Goal: Task Accomplishment & Management: Complete application form

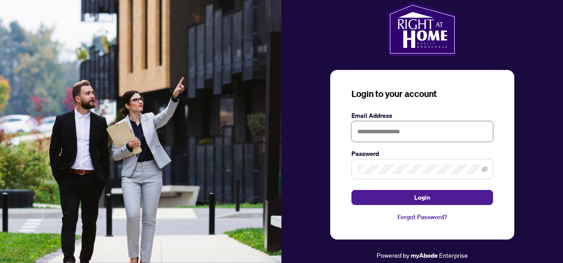
click at [447, 123] on input "text" at bounding box center [423, 131] width 142 height 20
type input "**********"
click at [482, 170] on icon "eye-invisible" at bounding box center [485, 169] width 6 height 5
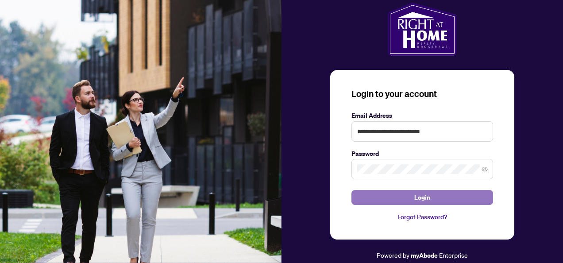
click at [471, 198] on button "Login" at bounding box center [423, 197] width 142 height 15
click at [445, 203] on button "Login" at bounding box center [423, 197] width 142 height 15
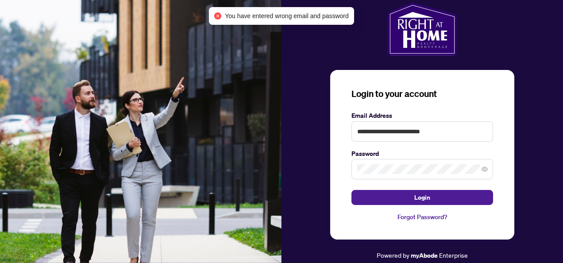
click at [442, 212] on link "Forgot Password?" at bounding box center [423, 217] width 142 height 10
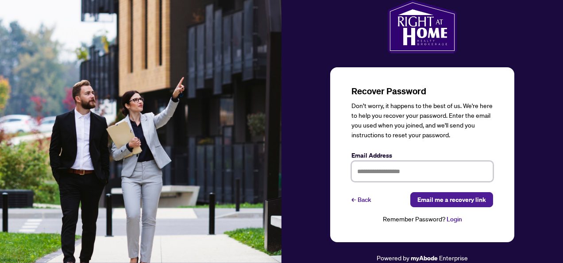
click at [391, 175] on input "text" at bounding box center [423, 171] width 142 height 20
click at [427, 195] on span "Email me a recovery link" at bounding box center [452, 200] width 69 height 14
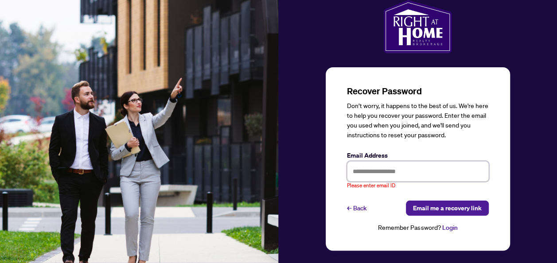
click at [409, 176] on input "text" at bounding box center [418, 171] width 142 height 20
type input "**********"
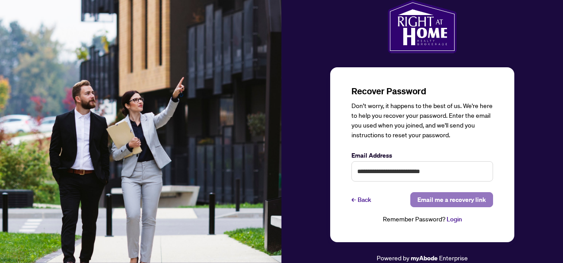
click at [431, 198] on span "Email me a recovery link" at bounding box center [452, 200] width 69 height 14
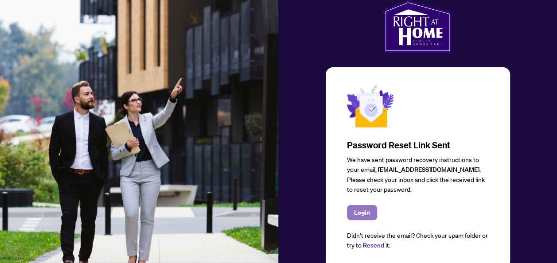
click at [354, 209] on span "Login" at bounding box center [362, 212] width 16 height 14
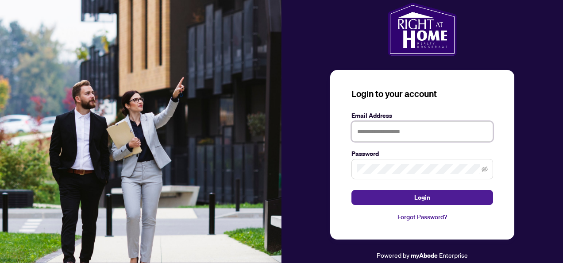
type input "**********"
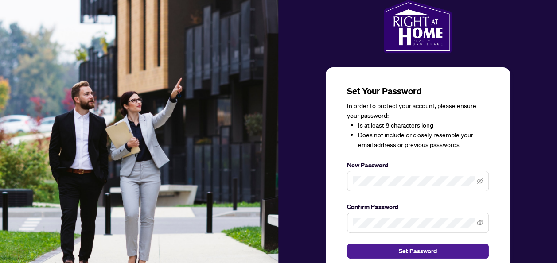
click at [396, 175] on span at bounding box center [418, 181] width 142 height 20
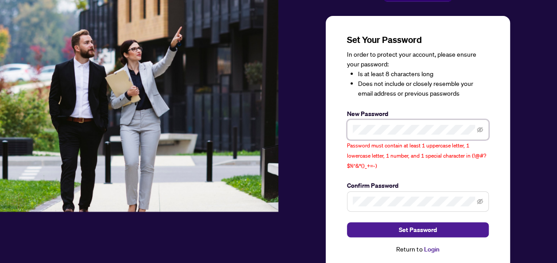
scroll to position [47, 0]
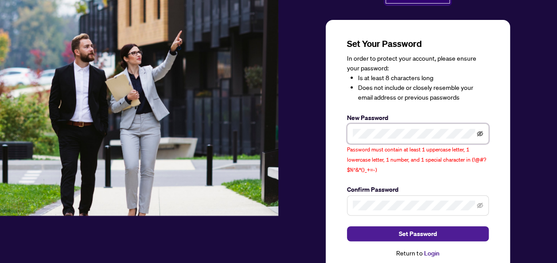
click at [480, 134] on icon "eye-invisible" at bounding box center [480, 134] width 6 height 6
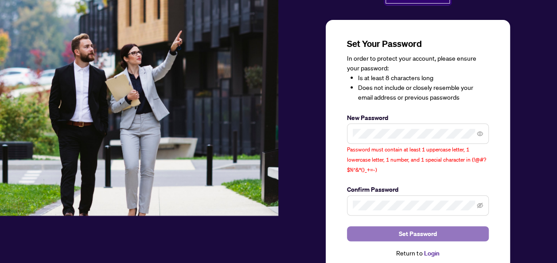
click at [466, 232] on button "Set Password" at bounding box center [418, 233] width 142 height 15
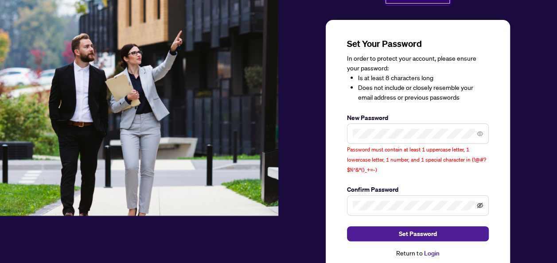
click at [479, 203] on icon "eye-invisible" at bounding box center [480, 205] width 6 height 5
click at [477, 134] on icon "eye" at bounding box center [480, 134] width 6 height 6
click at [477, 134] on icon "eye-invisible" at bounding box center [480, 134] width 6 height 6
click at [431, 253] on link "Login" at bounding box center [431, 253] width 16 height 8
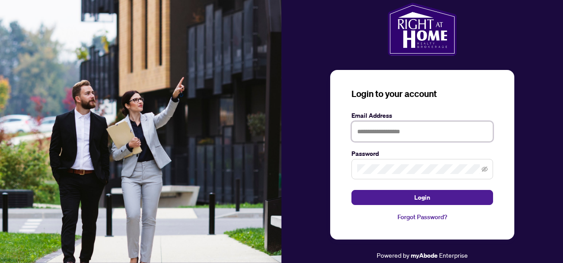
type input "**********"
click at [489, 172] on span at bounding box center [423, 169] width 142 height 20
click at [483, 169] on icon "eye-invisible" at bounding box center [485, 169] width 6 height 6
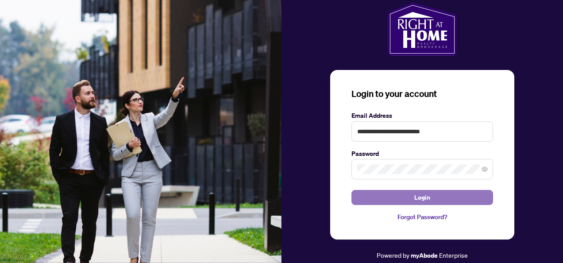
click at [457, 198] on button "Login" at bounding box center [423, 197] width 142 height 15
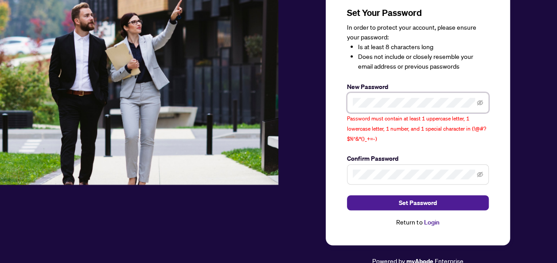
scroll to position [77, 0]
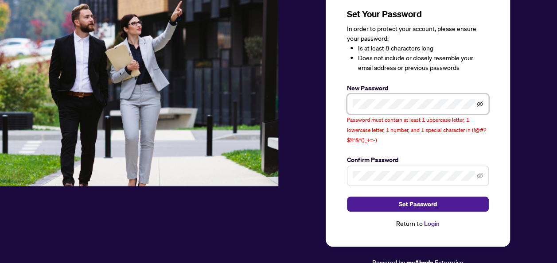
click at [479, 104] on icon "eye-invisible" at bounding box center [480, 104] width 6 height 6
click at [106, 153] on img at bounding box center [139, 54] width 278 height 263
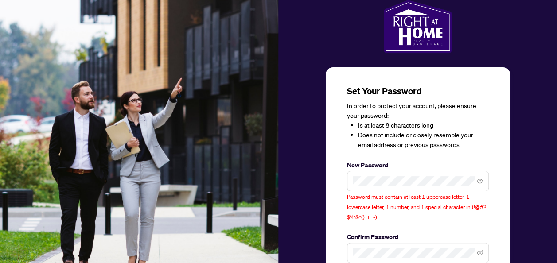
click at [112, 153] on img at bounding box center [139, 131] width 278 height 263
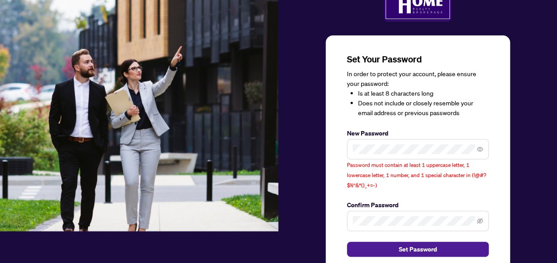
scroll to position [79, 0]
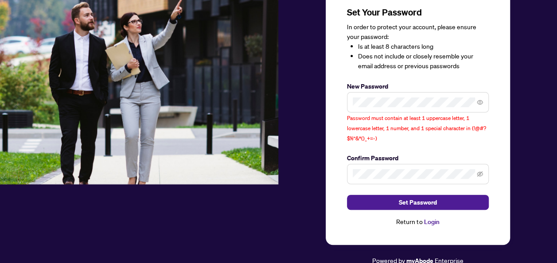
click at [421, 182] on span at bounding box center [418, 174] width 142 height 20
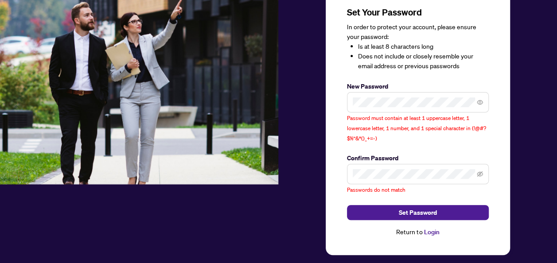
click at [131, 240] on div at bounding box center [139, 98] width 279 height 355
click at [147, 198] on div at bounding box center [139, 98] width 279 height 355
click at [481, 172] on icon "eye-invisible" at bounding box center [480, 174] width 6 height 6
click at [114, 216] on div at bounding box center [139, 98] width 279 height 355
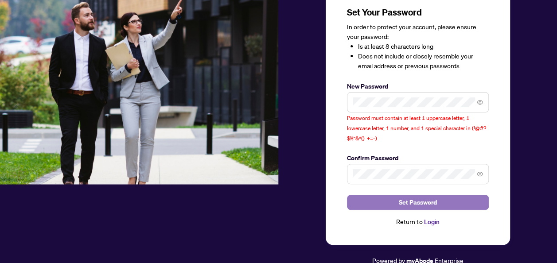
click at [420, 195] on span "Set Password" at bounding box center [418, 202] width 38 height 14
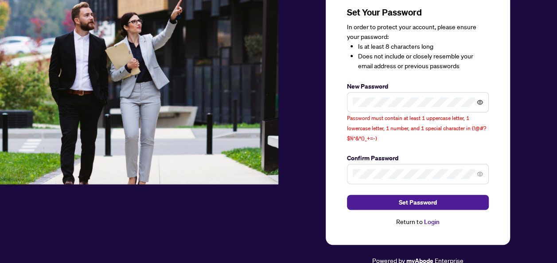
click at [478, 103] on icon "eye" at bounding box center [480, 102] width 6 height 6
click at [436, 92] on span at bounding box center [418, 102] width 142 height 20
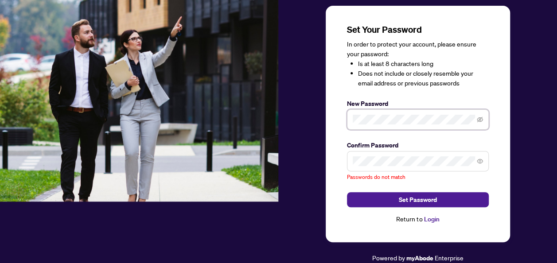
scroll to position [59, 0]
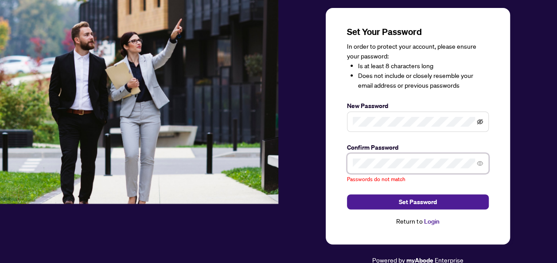
click at [477, 121] on icon "eye-invisible" at bounding box center [480, 121] width 6 height 5
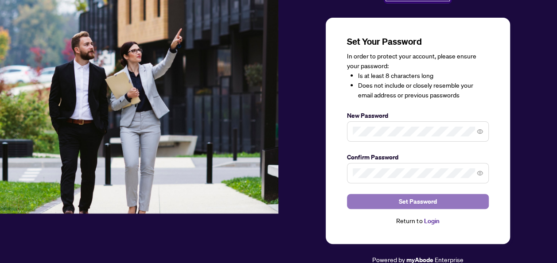
click at [452, 202] on button "Set Password" at bounding box center [418, 201] width 142 height 15
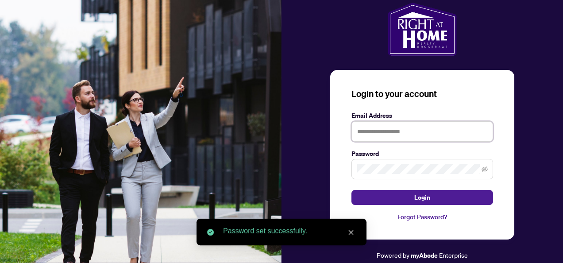
type input "**********"
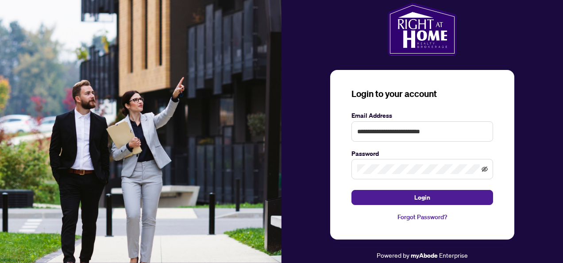
click at [484, 171] on icon "eye-invisible" at bounding box center [485, 169] width 6 height 6
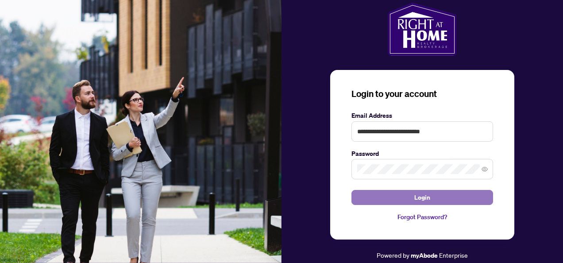
click at [474, 195] on button "Login" at bounding box center [423, 197] width 142 height 15
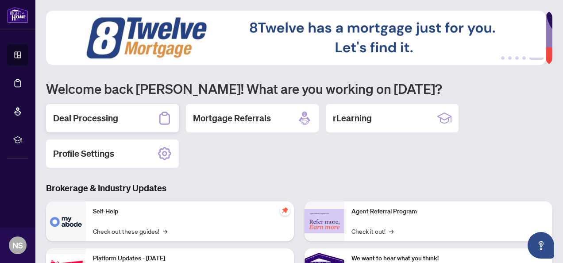
click at [120, 124] on div "Deal Processing" at bounding box center [112, 118] width 133 height 28
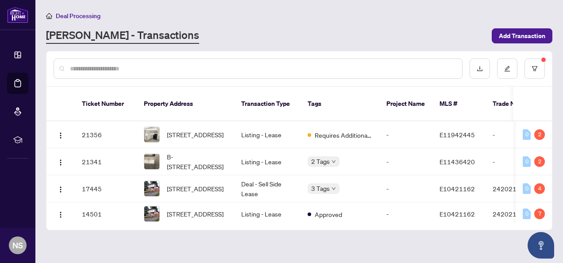
click at [137, 12] on div "Deal Processing" at bounding box center [299, 16] width 507 height 10
click at [126, 31] on link "RAHR - Transactions" at bounding box center [122, 36] width 153 height 16
click at [136, 38] on link "RAHR - Transactions" at bounding box center [122, 36] width 153 height 16
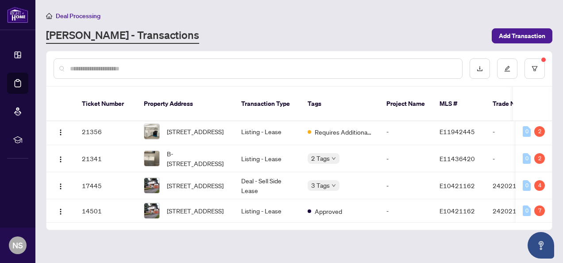
click at [171, 73] on input "text" at bounding box center [262, 69] width 385 height 10
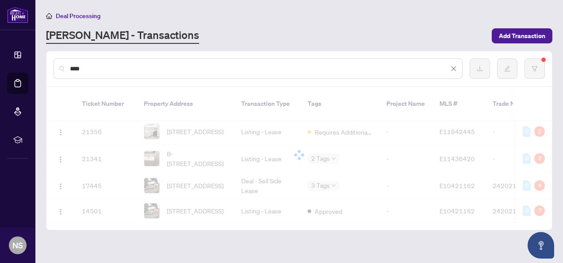
scroll to position [0, 0]
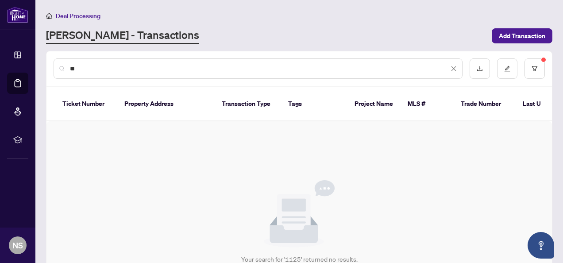
type input "*"
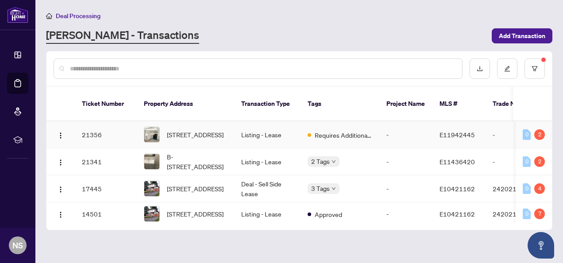
scroll to position [9, 0]
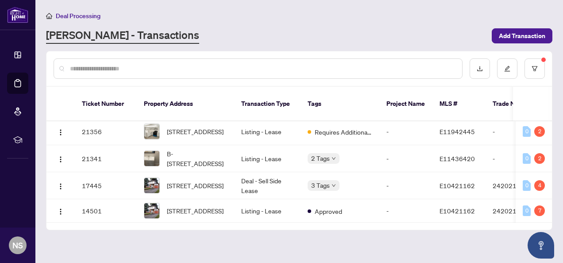
click at [120, 30] on link "RAHR - Transactions" at bounding box center [122, 36] width 153 height 16
click at [188, 43] on div "RAHR - Transactions" at bounding box center [266, 36] width 441 height 16
click at [132, 35] on link "RAHR - Transactions" at bounding box center [122, 36] width 153 height 16
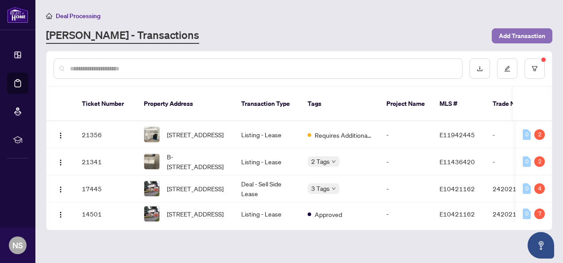
click at [520, 31] on span "Add Transaction" at bounding box center [522, 36] width 47 height 14
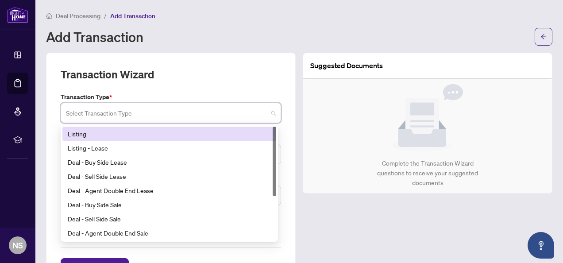
click at [185, 113] on input "search" at bounding box center [167, 114] width 202 height 19
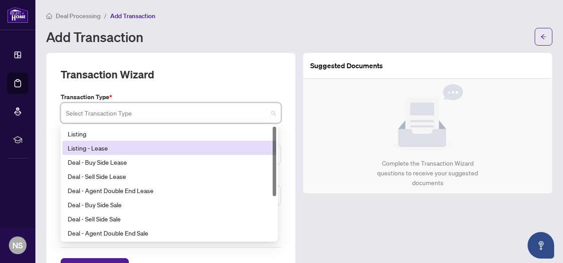
click at [145, 151] on div "Listing - Lease" at bounding box center [169, 148] width 203 height 10
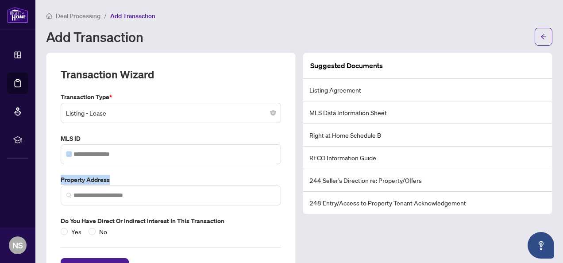
drag, startPoint x: 188, startPoint y: 143, endPoint x: 179, endPoint y: 181, distance: 39.1
click at [179, 181] on div "Transaction Type * Listing - Lease 13 14 15 Listing Listing - Lease Deal - Buy …" at bounding box center [171, 164] width 228 height 144
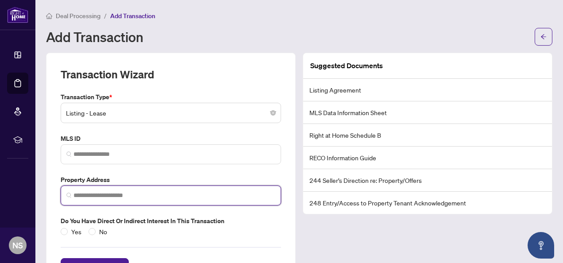
drag, startPoint x: 179, startPoint y: 181, endPoint x: 164, endPoint y: 194, distance: 19.5
click at [164, 194] on input "search" at bounding box center [175, 195] width 202 height 9
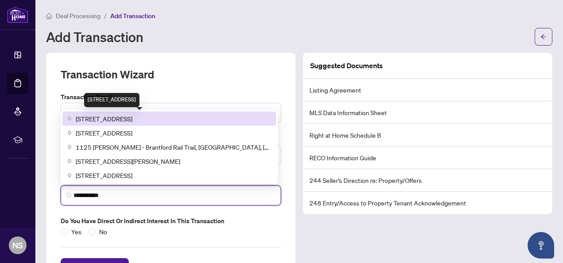
click at [132, 118] on span "1125 Trailsview Avenue, Cobourg, ON, Canada" at bounding box center [104, 119] width 57 height 10
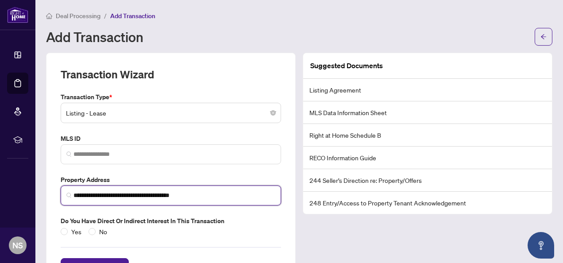
scroll to position [34, 0]
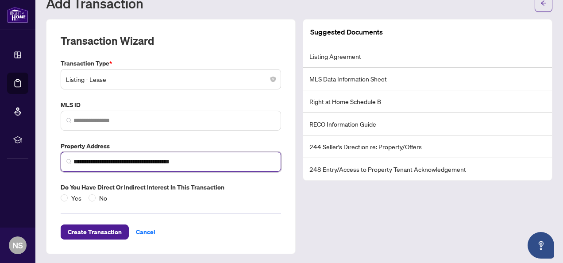
type input "**********"
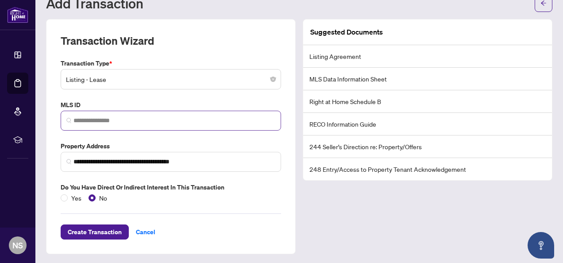
click at [141, 113] on span at bounding box center [171, 121] width 221 height 20
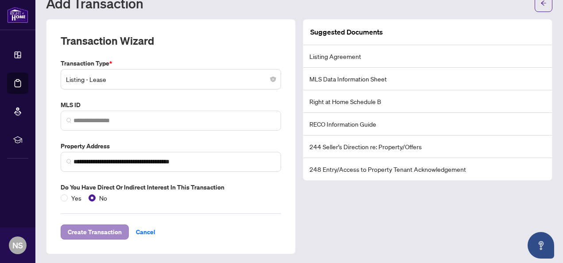
drag, startPoint x: 107, startPoint y: 222, endPoint x: 106, endPoint y: 232, distance: 9.3
click at [106, 232] on div "Create Transaction Cancel" at bounding box center [171, 221] width 221 height 37
click at [106, 232] on span "Create Transaction" at bounding box center [95, 232] width 54 height 14
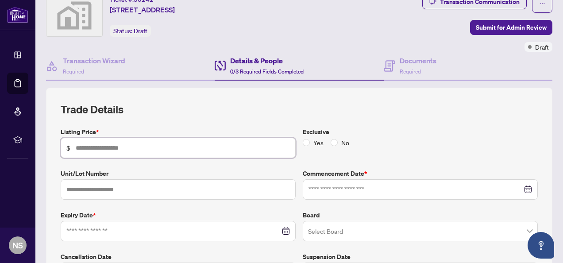
click at [157, 147] on input "text" at bounding box center [183, 148] width 214 height 10
type input "*****"
click at [338, 140] on span "No" at bounding box center [345, 143] width 15 height 10
click at [205, 187] on input "text" at bounding box center [178, 189] width 235 height 20
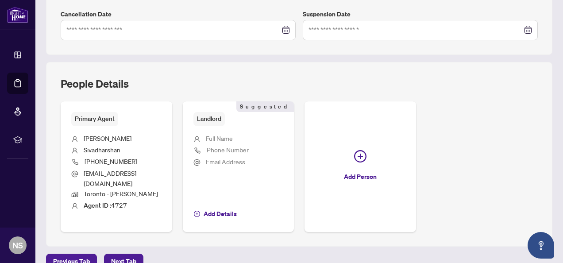
scroll to position [312, 0]
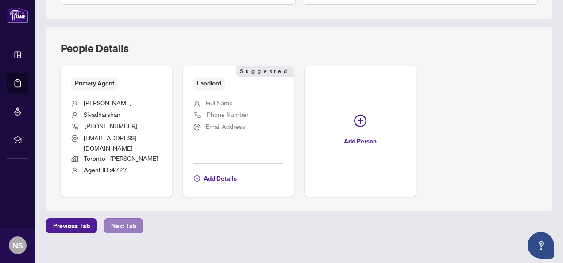
type input "**********"
click at [120, 219] on span "Next Tab" at bounding box center [123, 226] width 25 height 14
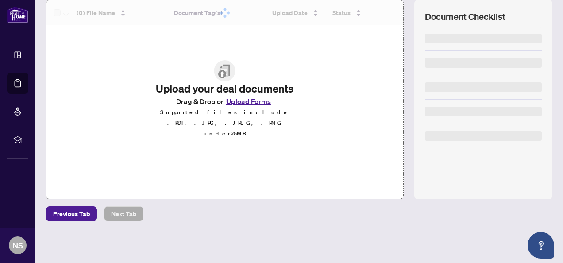
scroll to position [120, 0]
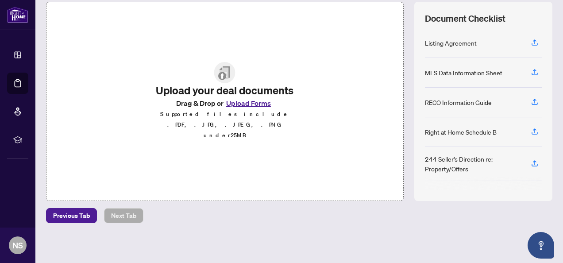
click at [436, 160] on div "244 Seller’s Direction re: Property/Offers" at bounding box center [473, 163] width 96 height 19
click at [532, 164] on icon "button" at bounding box center [535, 165] width 6 height 2
